Goal: Use online tool/utility: Utilize a website feature to perform a specific function

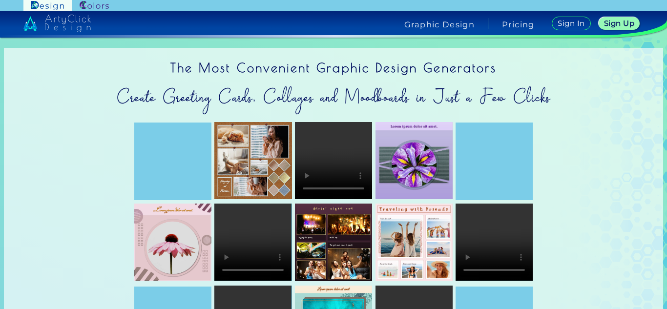
click at [49, 5] on img at bounding box center [47, 5] width 48 height 11
click at [50, 5] on img at bounding box center [47, 5] width 48 height 11
drag, startPoint x: 85, startPoint y: 5, endPoint x: 257, endPoint y: 17, distance: 171.7
click at [86, 5] on img at bounding box center [94, 5] width 29 height 9
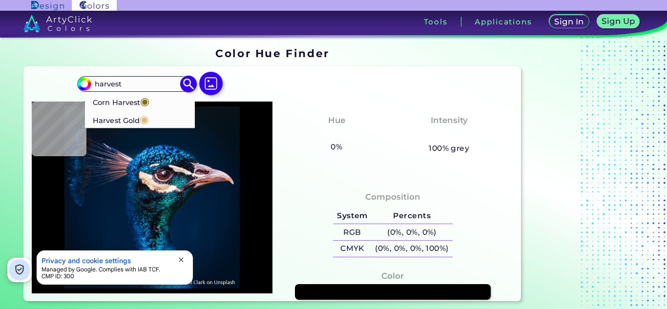
type input "harvest"
click at [134, 118] on p "Harvest Gold ◉" at bounding box center [121, 119] width 56 height 18
type input "#e0b974"
type input "#E0B974"
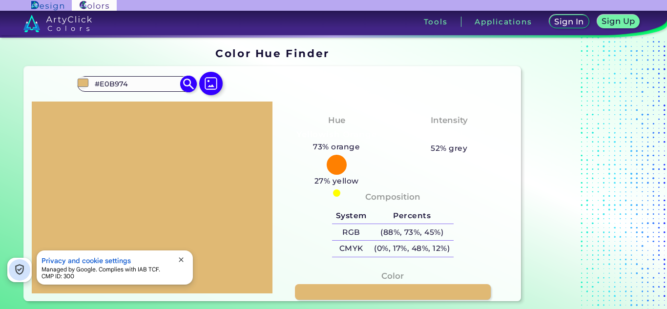
drag, startPoint x: 133, startPoint y: 83, endPoint x: 84, endPoint y: 85, distance: 48.4
click at [84, 85] on div "#e0b974 #E0B974 Corn Harvest ◉ Harvest Gold ◉ Acadia ◉ Acid Green ◉ Aero Blue ◉…" at bounding box center [136, 84] width 118 height 16
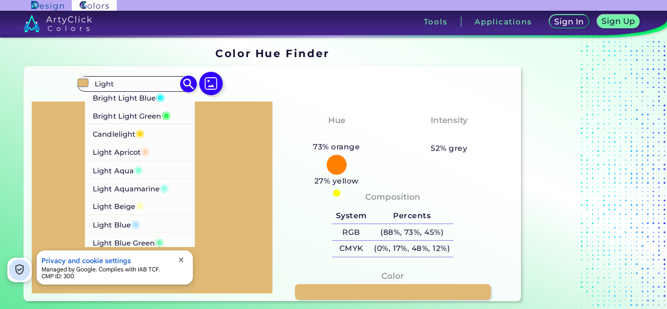
type input "Light"
click at [147, 152] on span "◉" at bounding box center [145, 151] width 9 height 13
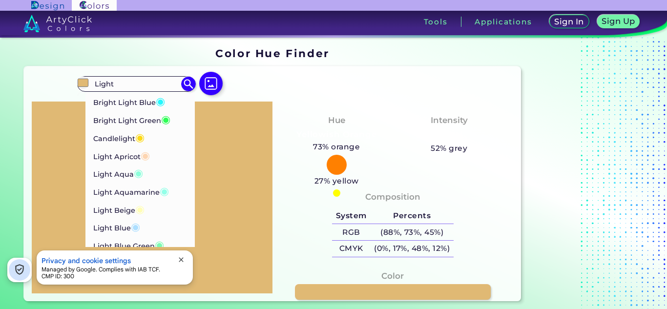
type input "#fdd5b1"
type input "#FDD5B1"
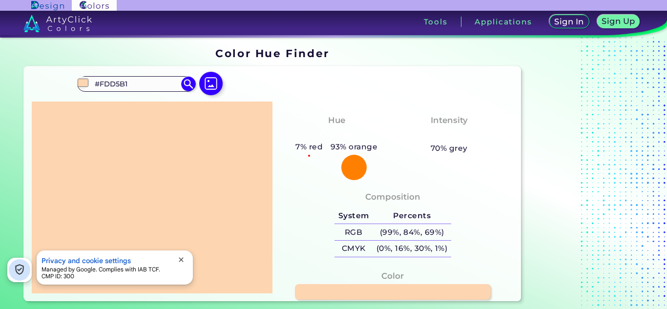
drag, startPoint x: 132, startPoint y: 83, endPoint x: 53, endPoint y: 83, distance: 79.6
click at [53, 83] on div "#fdd5b1 #FDD5B1 Bright Light Blue ◉ Bright Light Green ◉ Candlelight ◉ Light Ap…" at bounding box center [272, 183] width 497 height 235
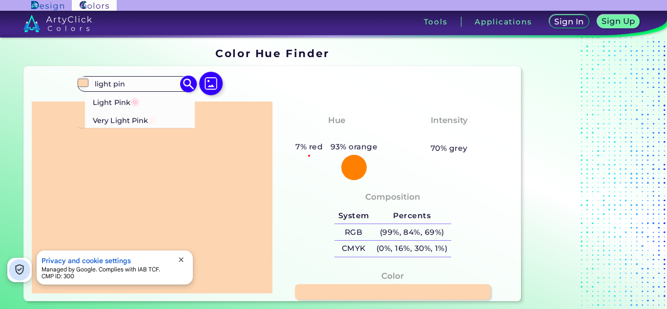
type input "light pin"
drag, startPoint x: 134, startPoint y: 120, endPoint x: 249, endPoint y: 113, distance: 115.4
click at [134, 120] on p "Very Light Pink ◉" at bounding box center [125, 119] width 64 height 18
type input "#fff4f2"
type input "#FFF4F2"
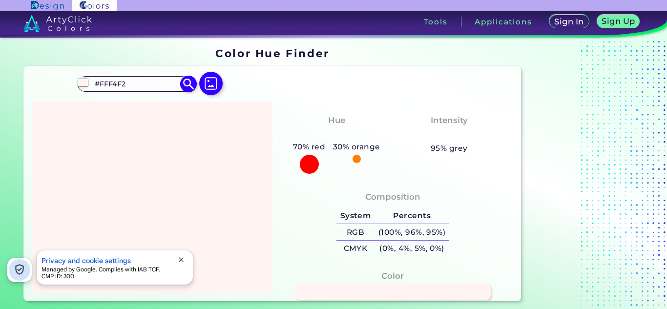
drag, startPoint x: 134, startPoint y: 83, endPoint x: 102, endPoint y: 78, distance: 32.3
click at [78, 79] on div "#fff4f2 #FFF4F2 Light Pink ◉ Very Light Pink ◉ Acadia ◉ Acid Green ◉ Aero Blue …" at bounding box center [136, 84] width 118 height 16
